Goal: Navigation & Orientation: Find specific page/section

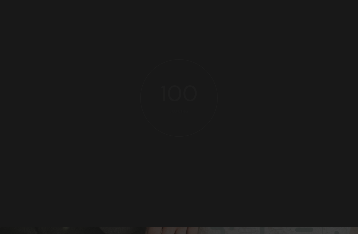
click at [0, 0] on html "100 Loading arrow_back H O M E W E D D I N G S B U S I N E S S M E E T T H E T …" at bounding box center [179, 120] width 358 height 240
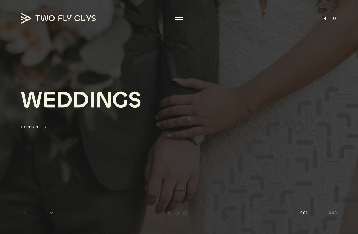
click at [178, 20] on div at bounding box center [179, 19] width 8 height 1
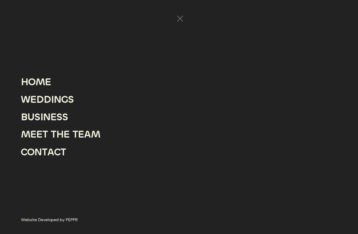
click at [53, 109] on div "I" at bounding box center [52, 100] width 3 height 18
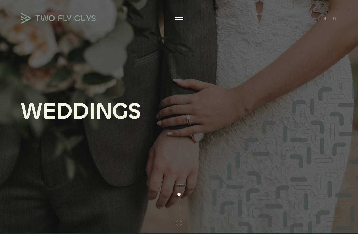
click at [179, 17] on div at bounding box center [179, 18] width 8 height 5
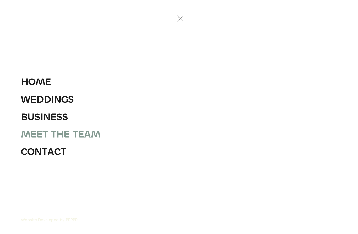
click at [44, 143] on div "T" at bounding box center [45, 135] width 6 height 18
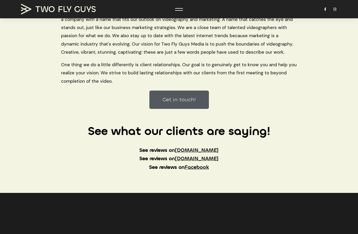
scroll to position [3, 0]
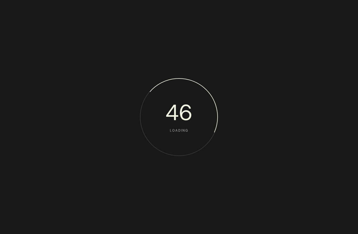
drag, startPoint x: 0, startPoint y: 0, endPoint x: 51, endPoint y: 29, distance: 58.9
